Goal: Browse casually

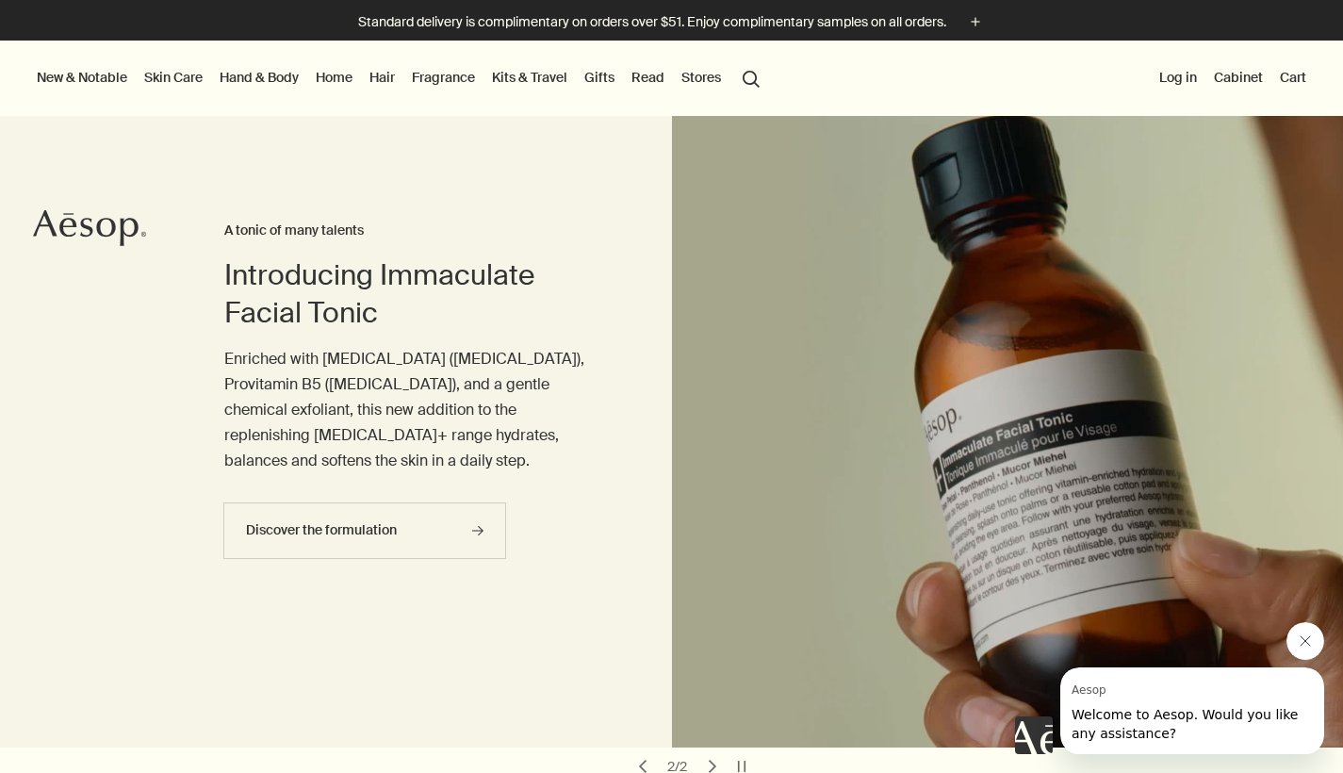
click at [327, 78] on link "Home" at bounding box center [334, 77] width 44 height 25
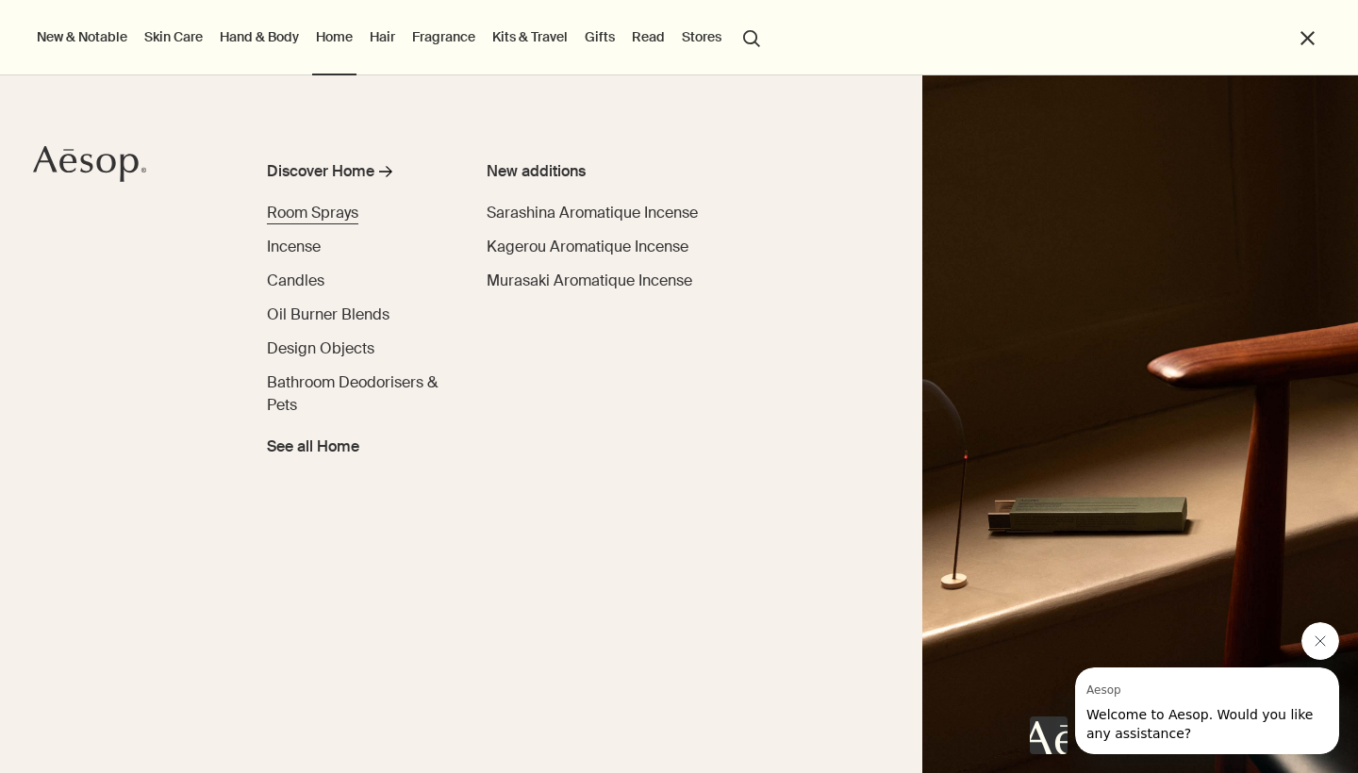
click at [302, 219] on span "Room Sprays" at bounding box center [312, 213] width 91 height 20
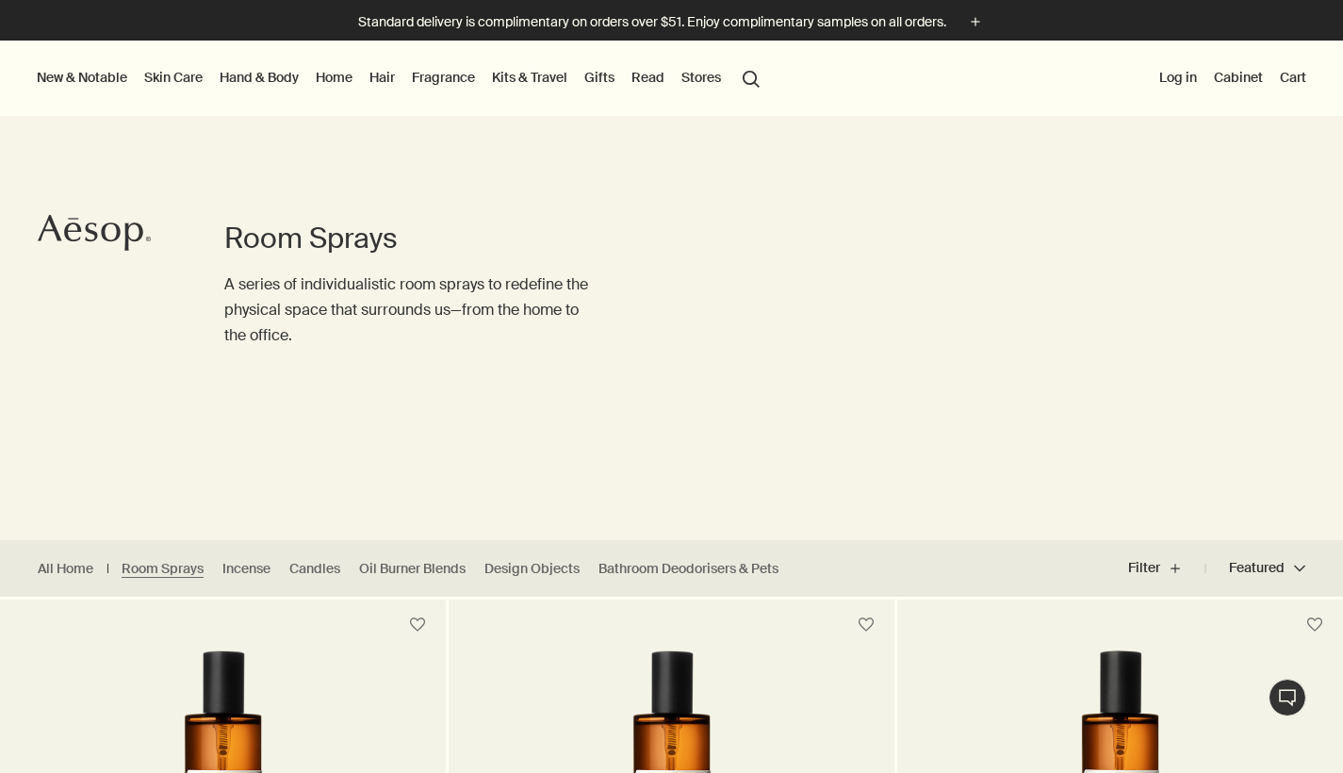
click at [333, 82] on link "Home" at bounding box center [334, 77] width 44 height 25
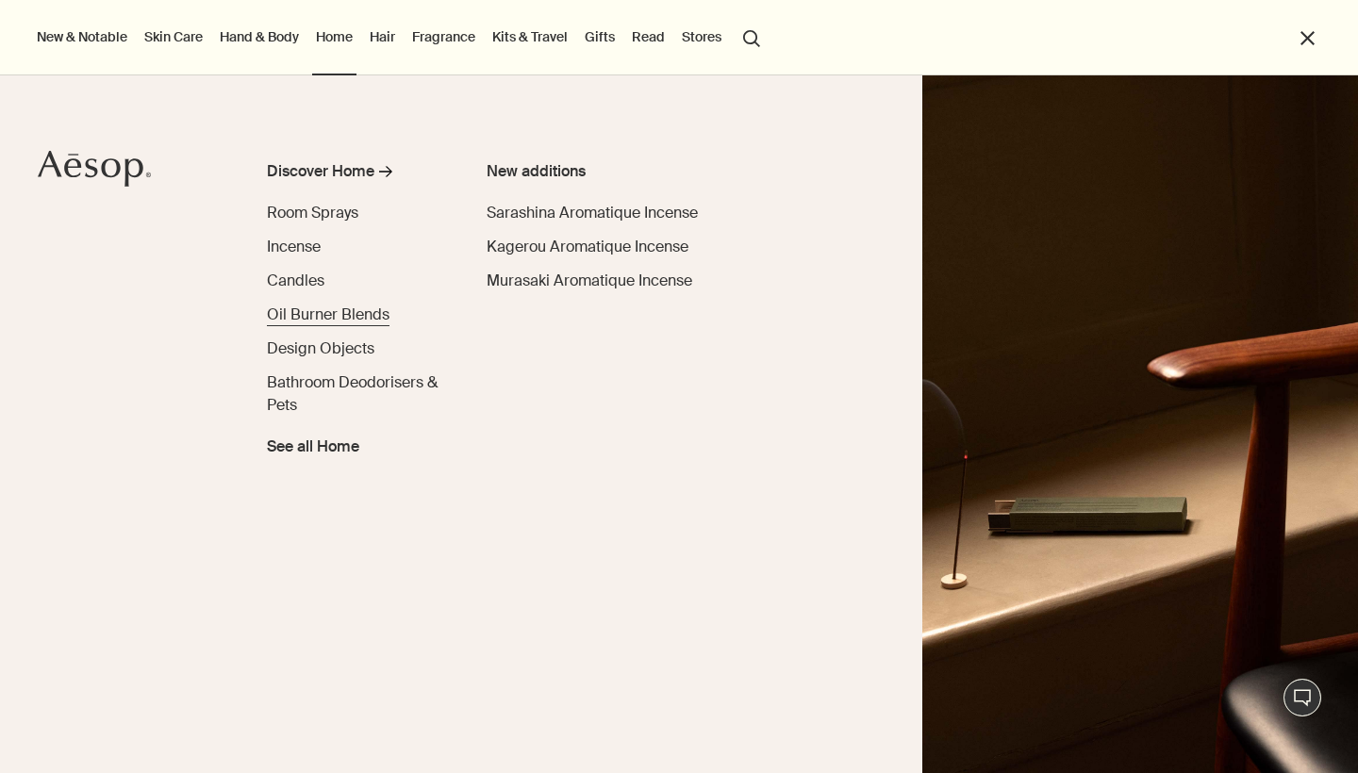
click at [307, 311] on span "Oil Burner Blends" at bounding box center [328, 315] width 123 height 20
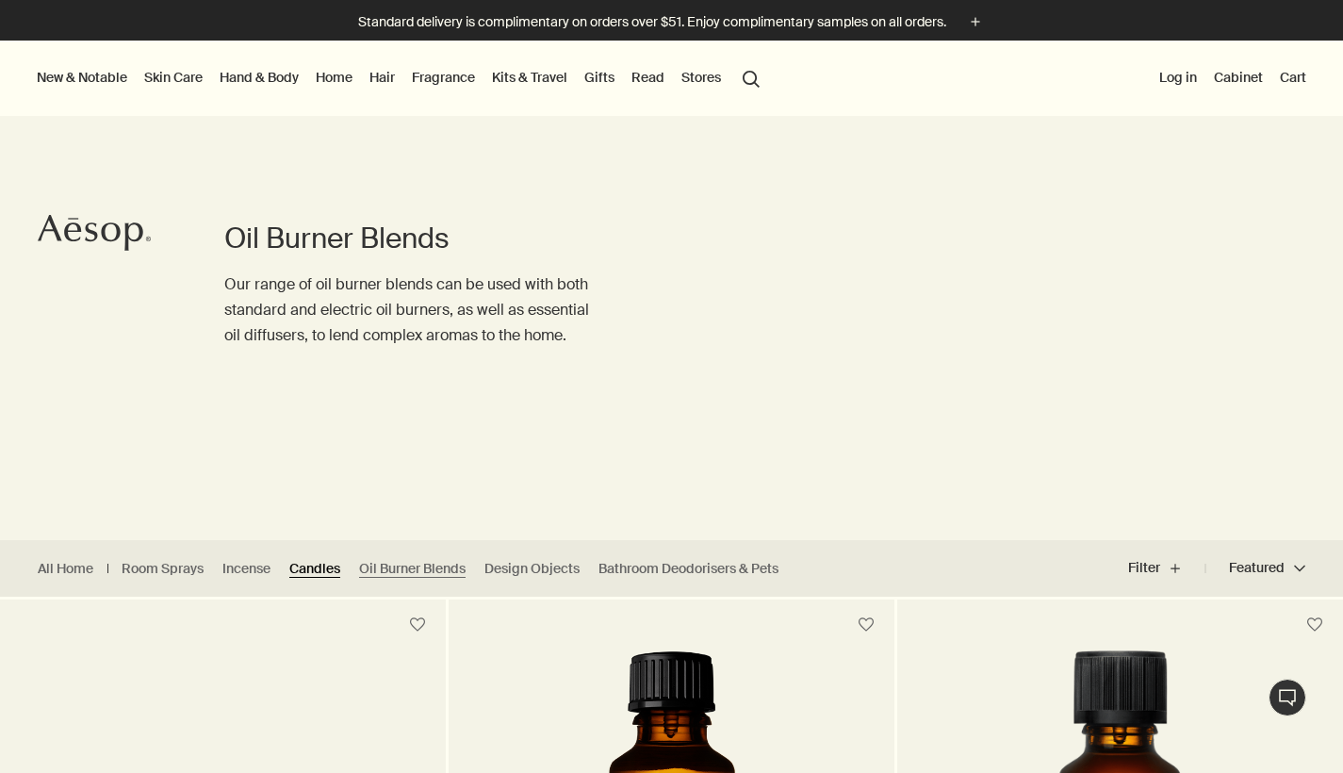
click at [329, 566] on link "Candles" at bounding box center [314, 569] width 51 height 18
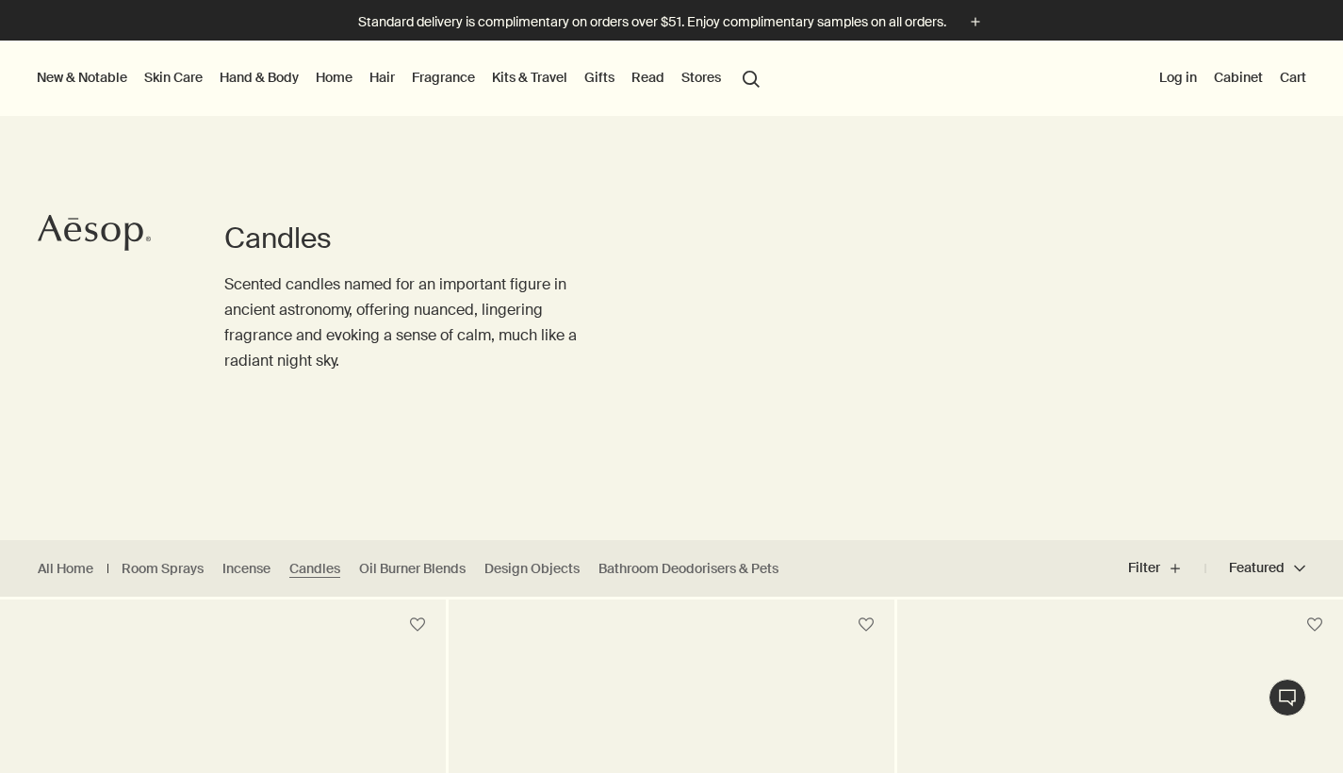
click at [260, 80] on link "Hand & Body" at bounding box center [259, 77] width 87 height 25
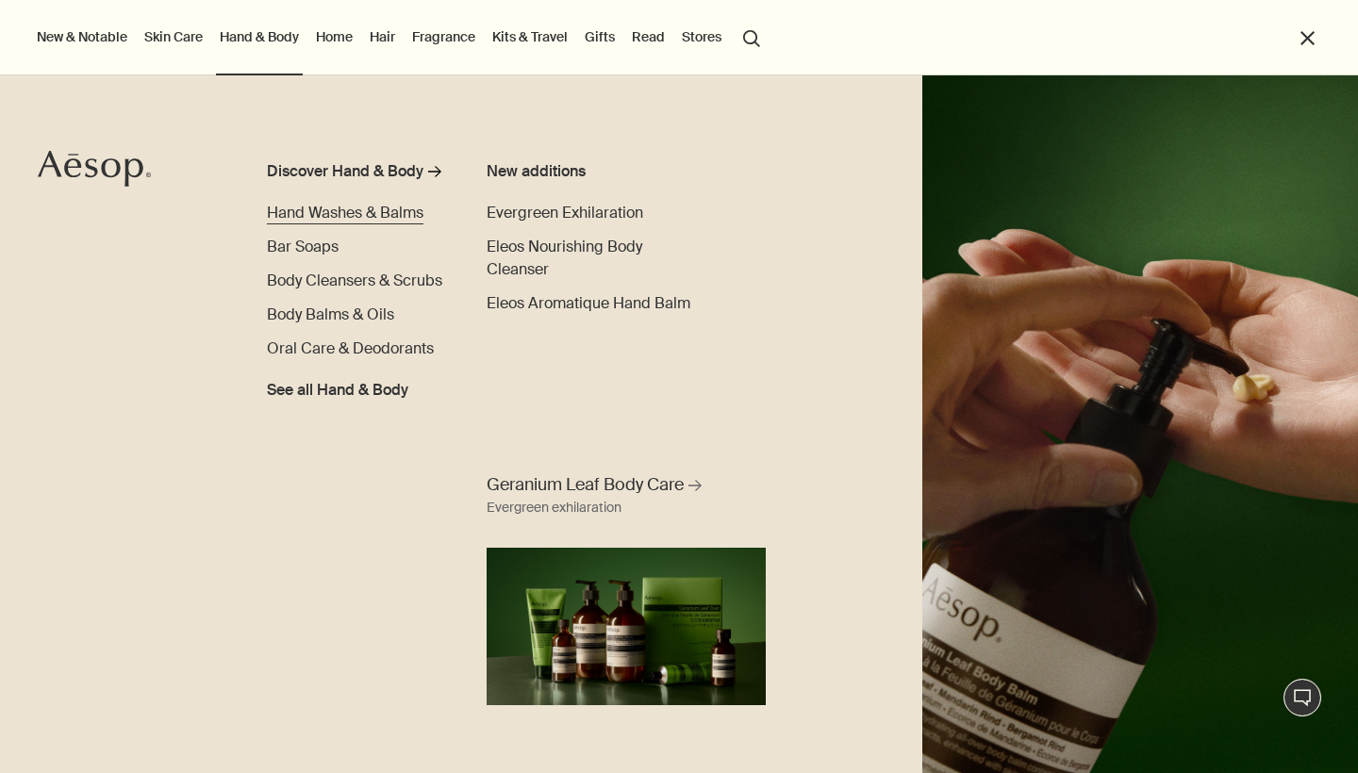
click at [323, 212] on span "Hand Washes & Balms" at bounding box center [345, 213] width 156 height 20
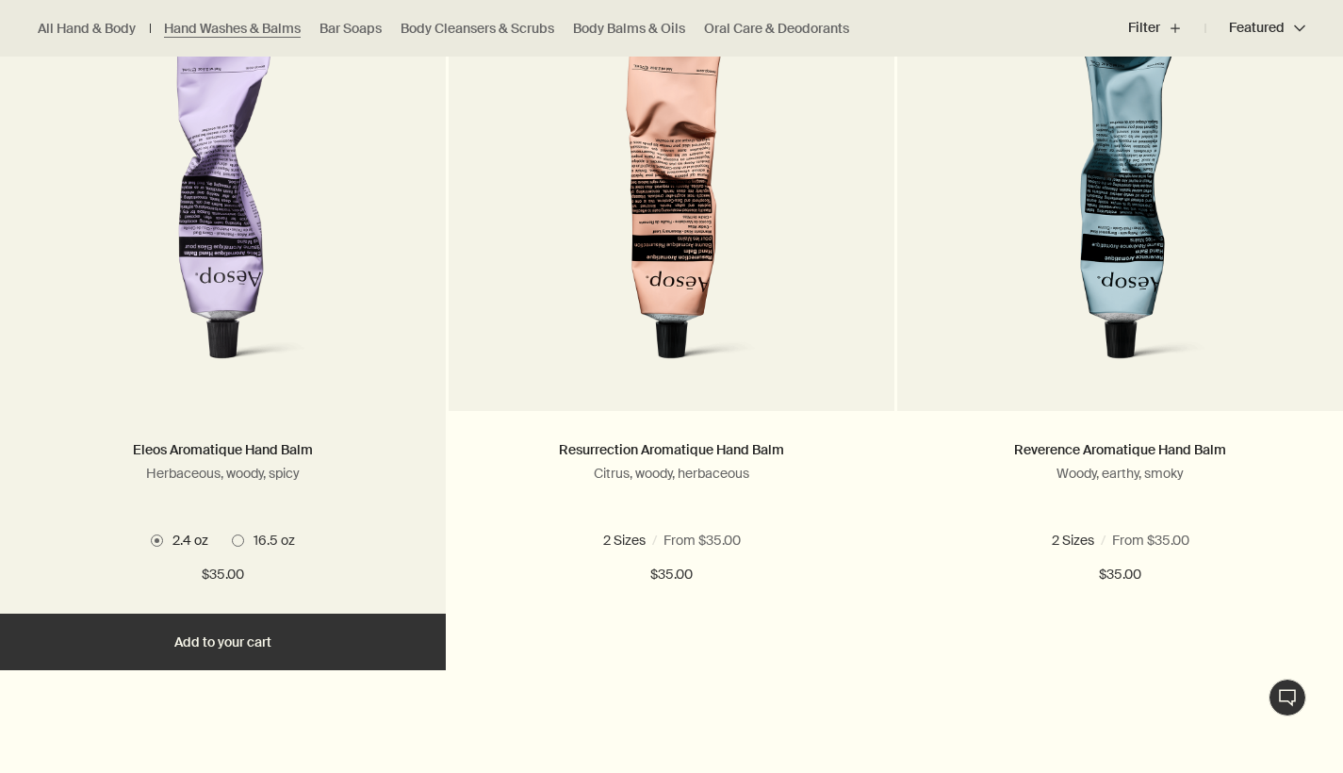
scroll to position [616, 0]
click at [232, 534] on label "16.5 oz" at bounding box center [263, 541] width 63 height 17
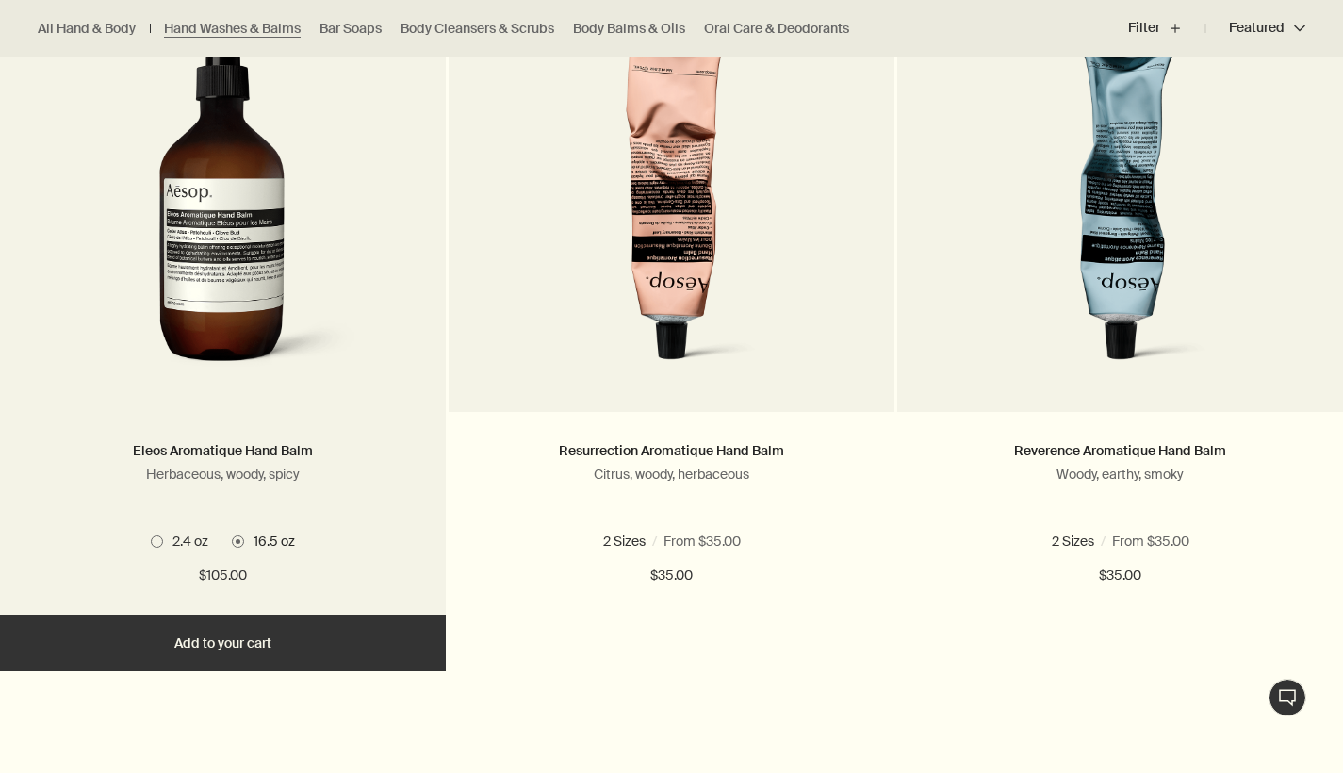
click at [159, 542] on span at bounding box center [157, 541] width 12 height 12
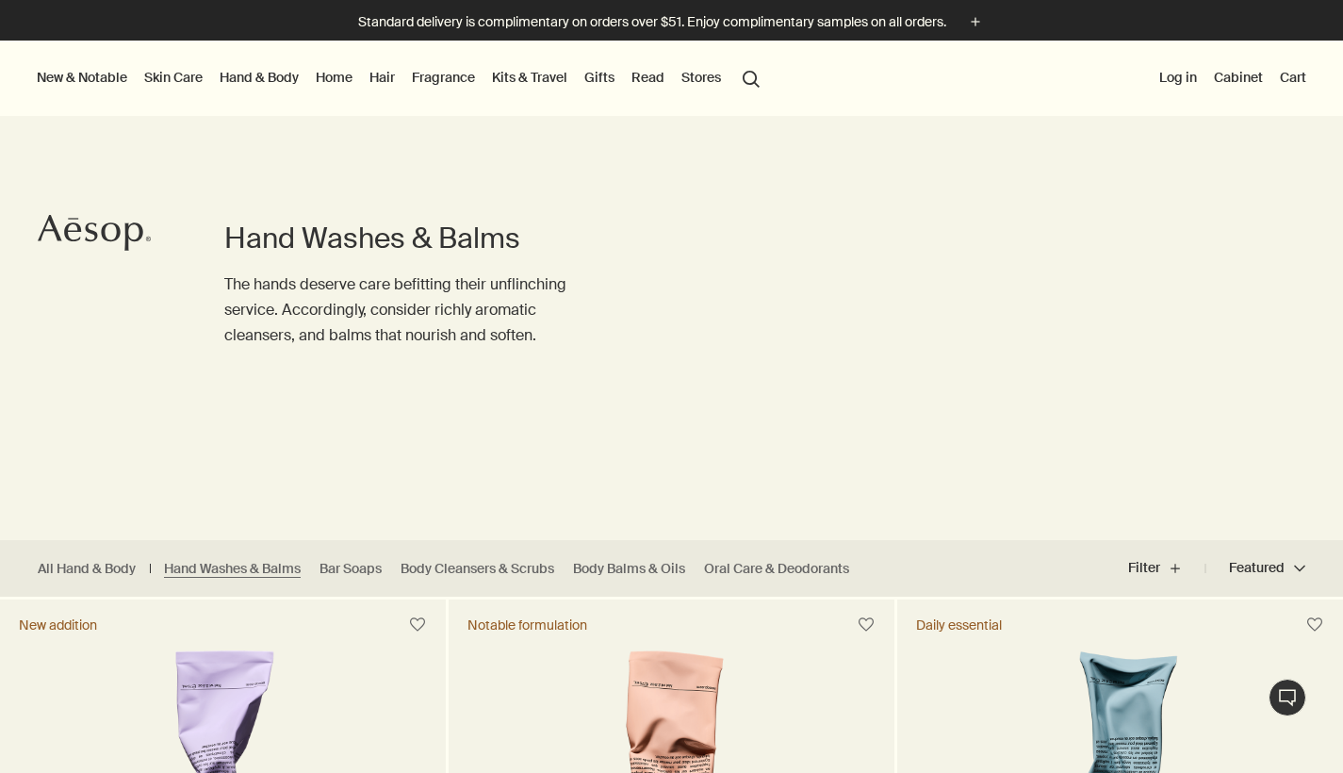
scroll to position [0, 0]
click at [729, 568] on link "Oral Care & Deodorants" at bounding box center [776, 569] width 145 height 18
